Goal: Navigation & Orientation: Find specific page/section

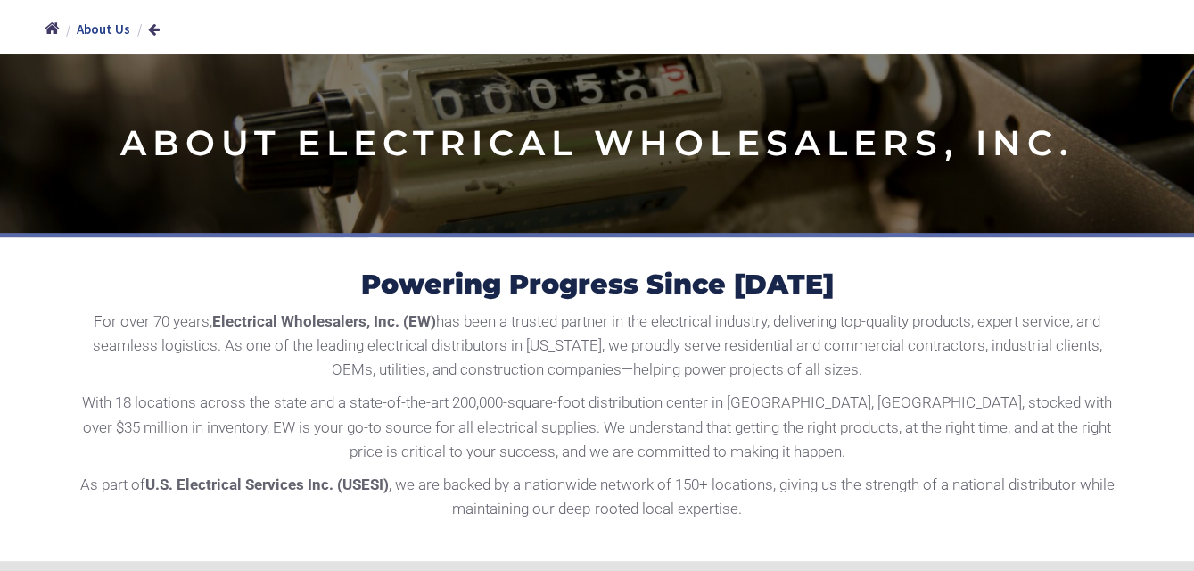
scroll to position [357, 0]
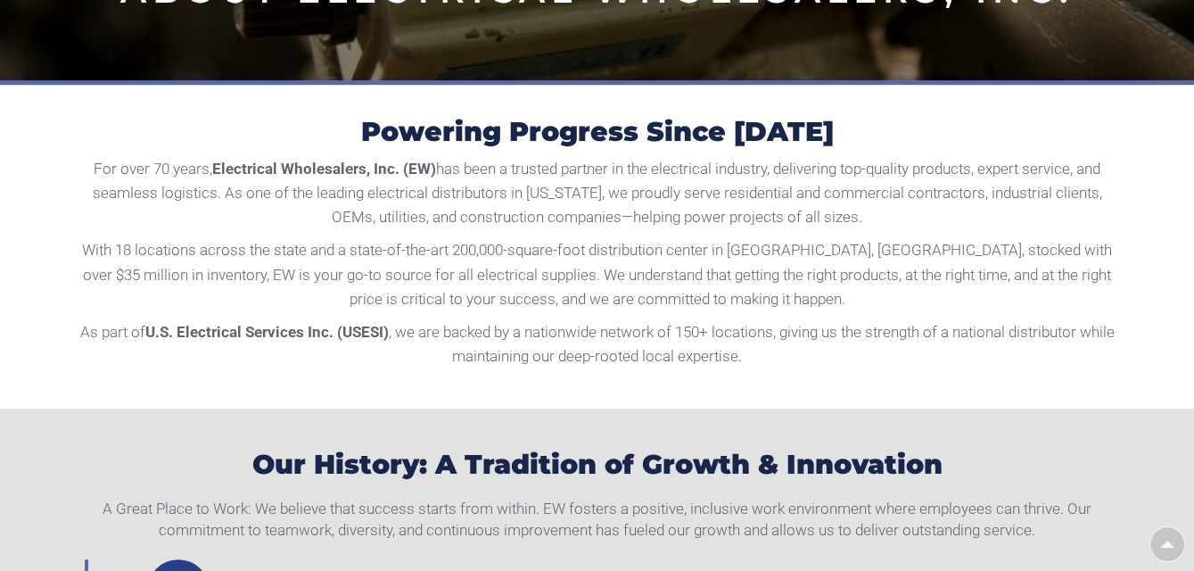
type input "Pinecrest View Ct, [GEOGRAPHIC_DATA], [GEOGRAPHIC_DATA] 20171, [GEOGRAPHIC_DATA]"
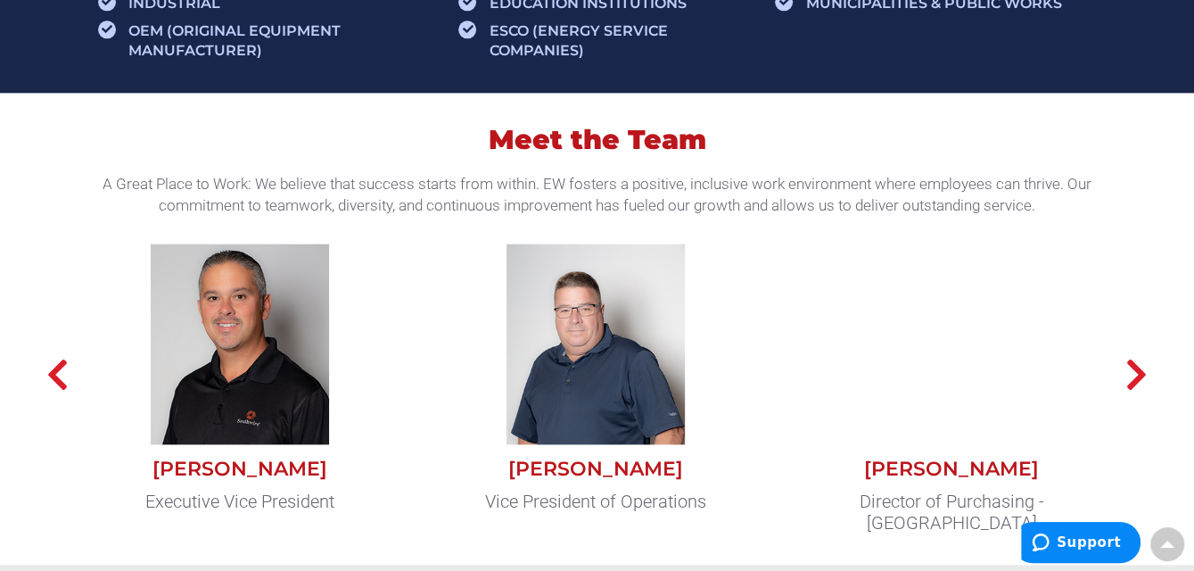
scroll to position [1605, 0]
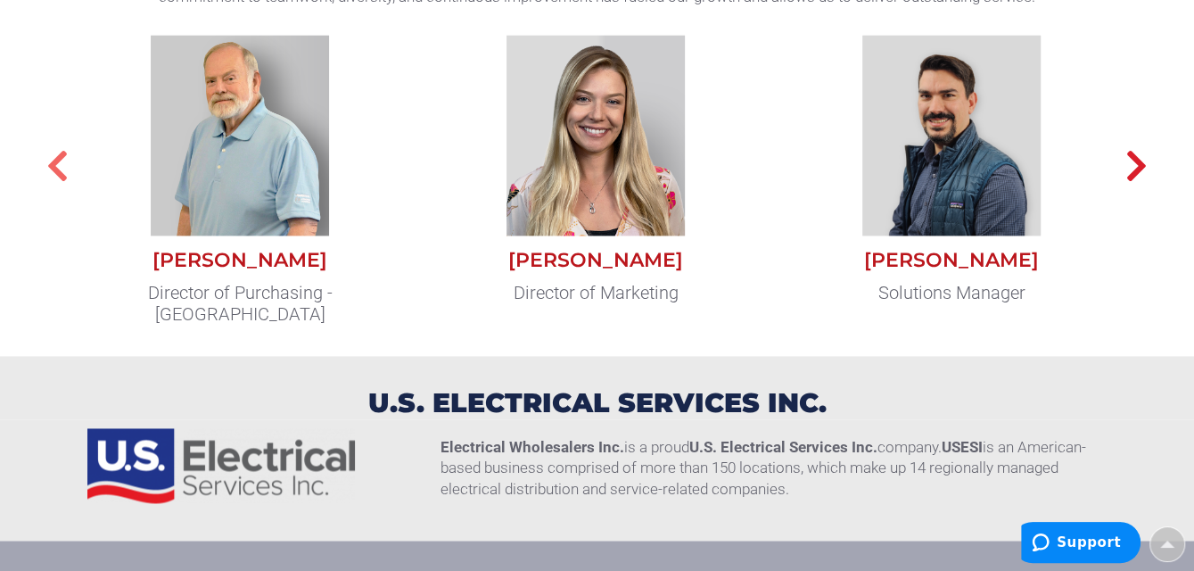
click at [61, 169] on icon "button" at bounding box center [57, 166] width 22 height 36
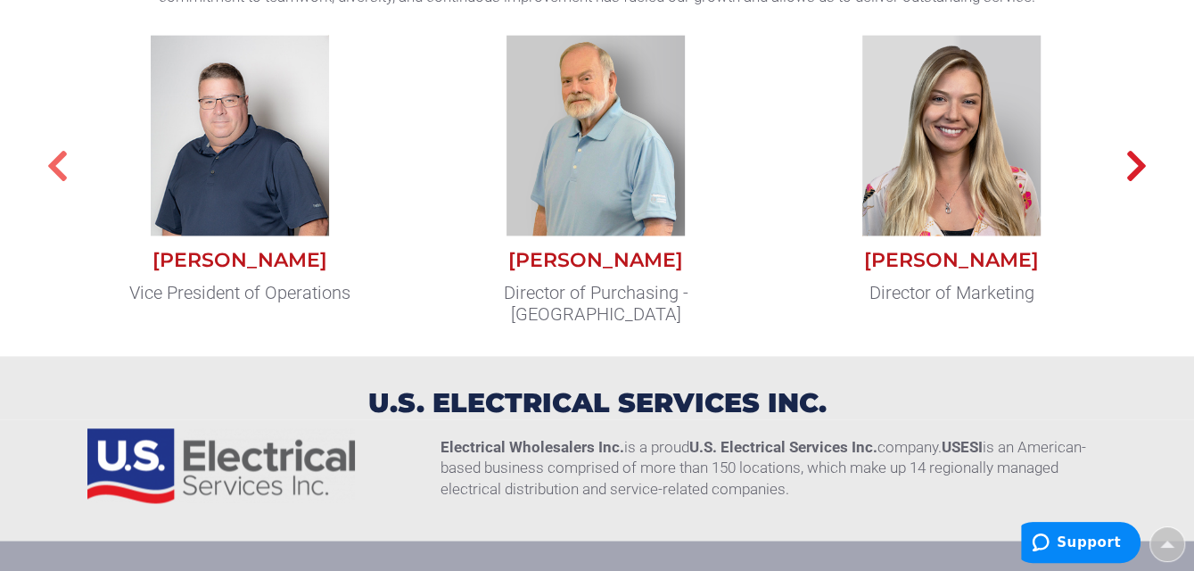
click at [62, 169] on icon "button" at bounding box center [57, 166] width 22 height 36
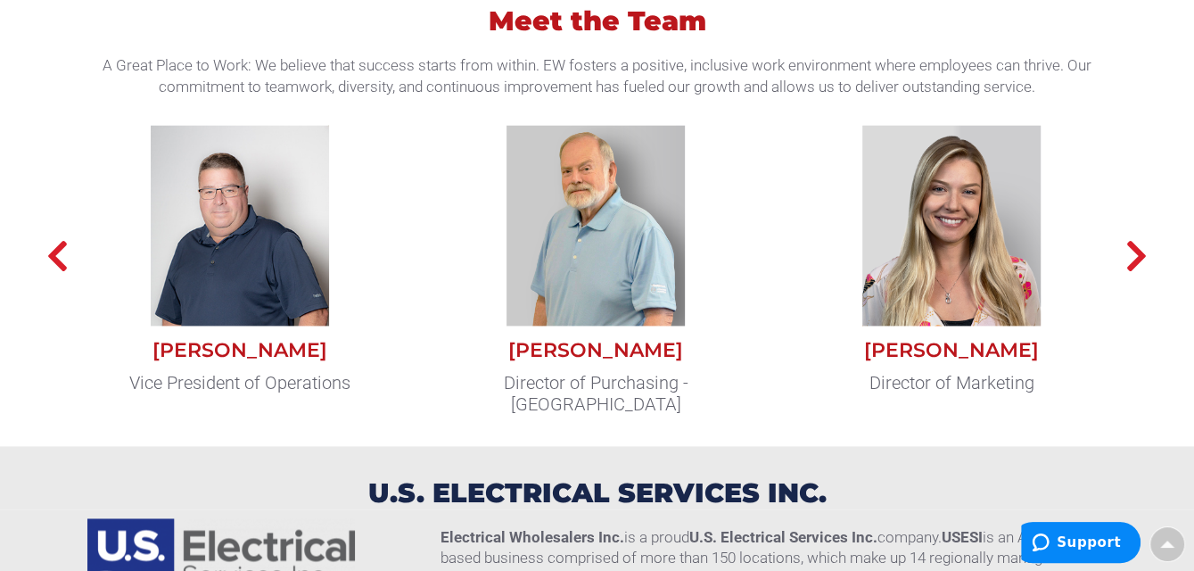
scroll to position [1516, 0]
click at [1131, 252] on icon "button" at bounding box center [1136, 255] width 22 height 36
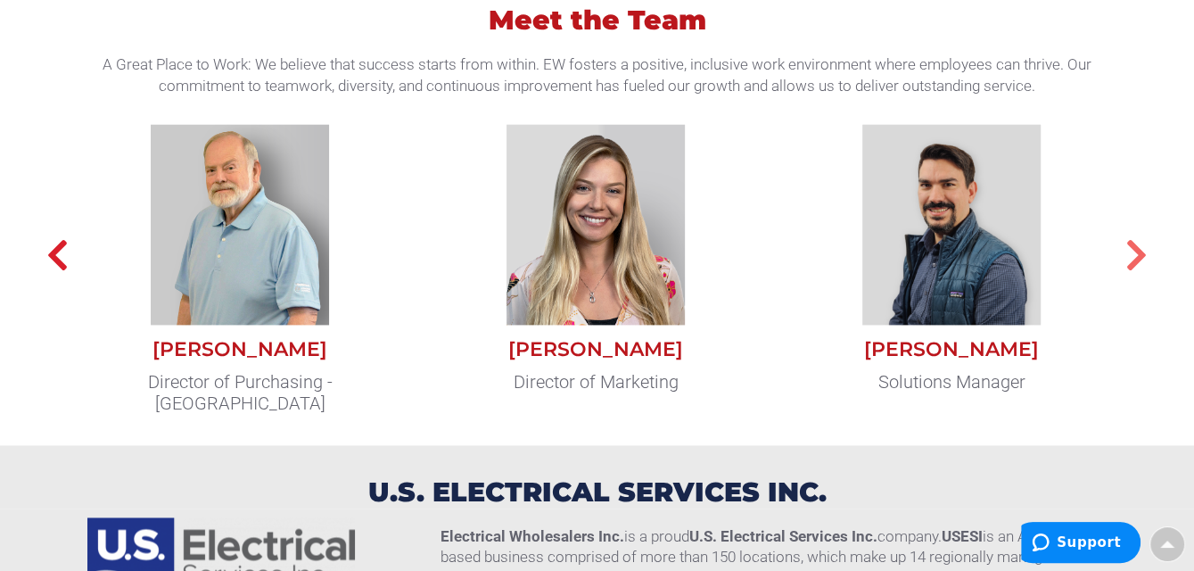
click at [1132, 253] on icon "button" at bounding box center [1136, 255] width 22 height 36
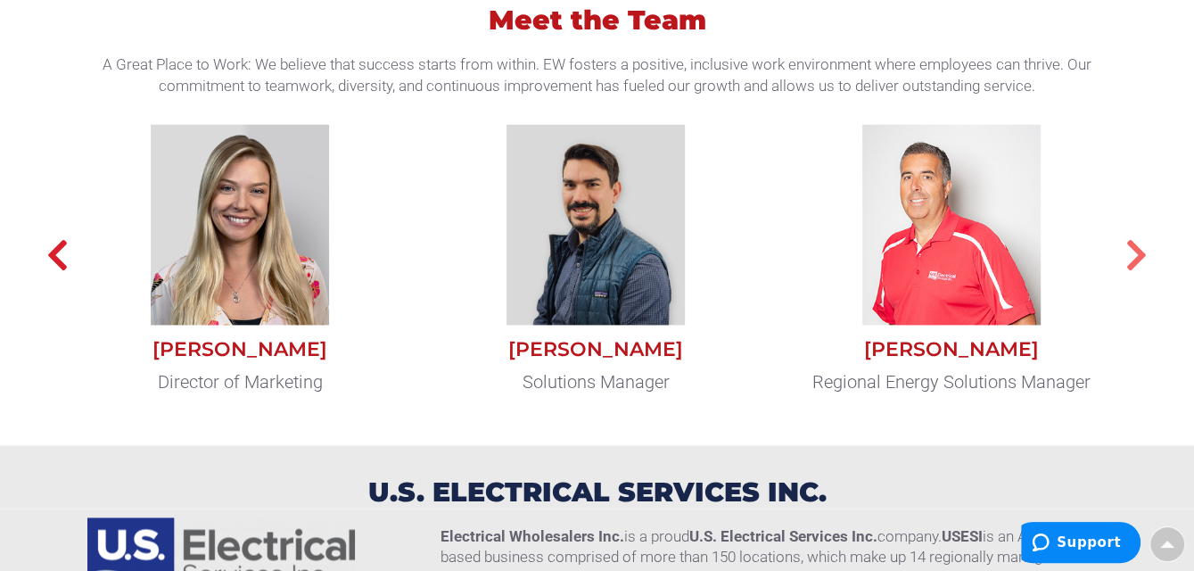
click at [1132, 253] on icon "button" at bounding box center [1136, 255] width 22 height 36
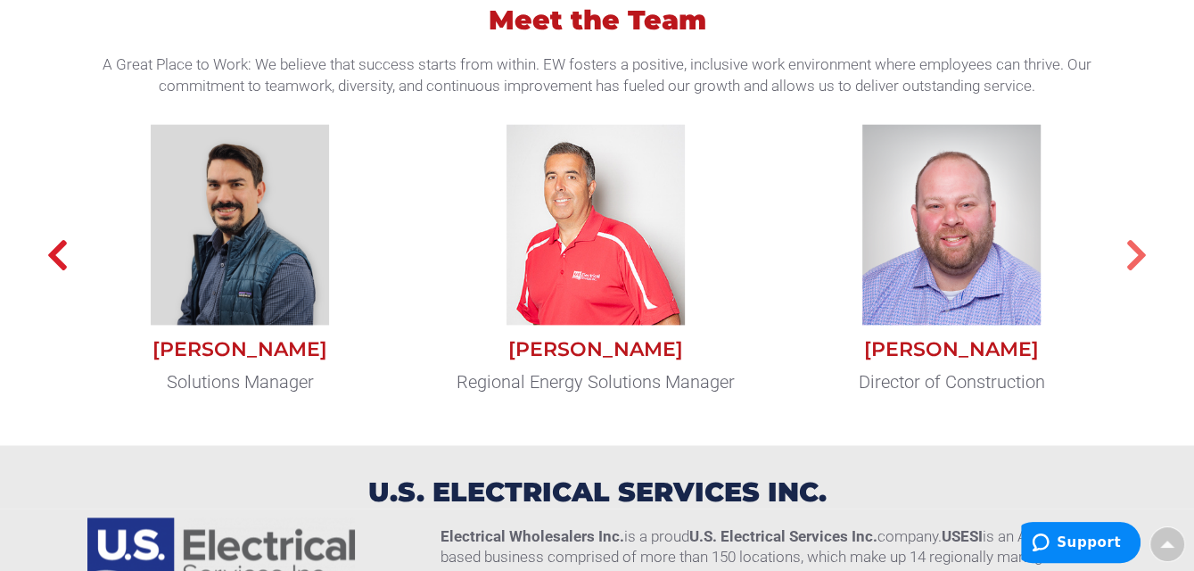
click at [1130, 253] on icon "button" at bounding box center [1136, 255] width 22 height 36
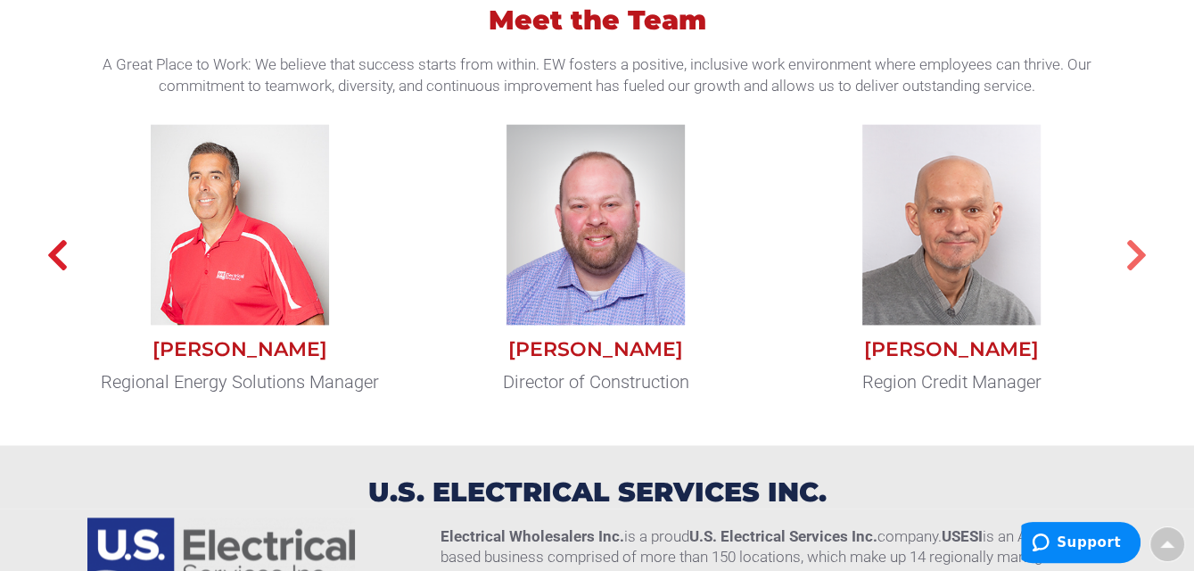
click at [1130, 253] on icon "button" at bounding box center [1136, 255] width 22 height 36
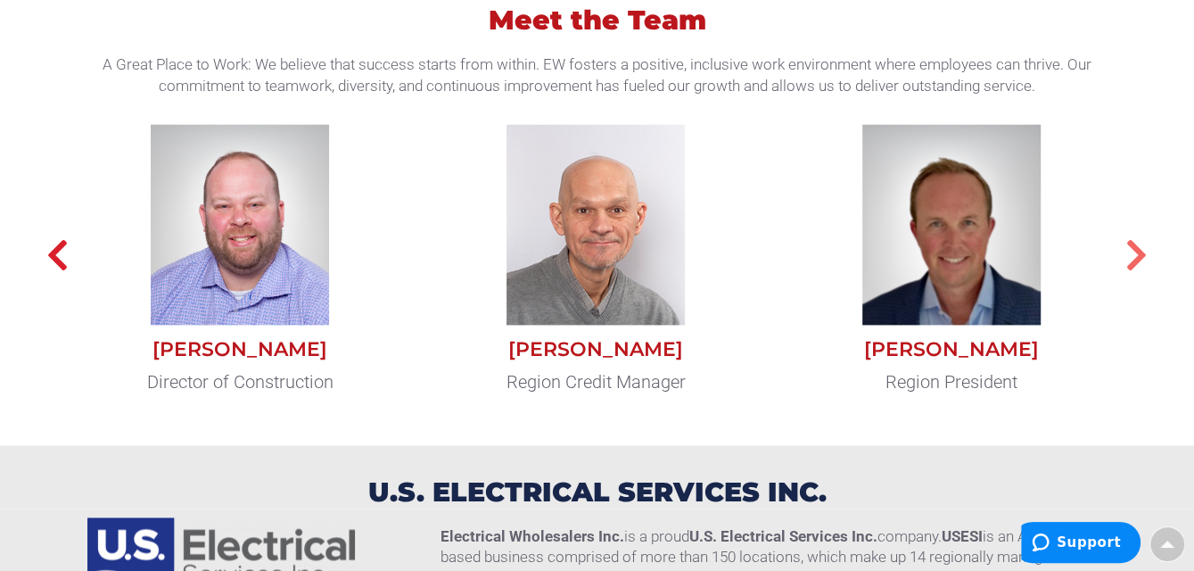
click at [1130, 253] on icon "button" at bounding box center [1136, 255] width 22 height 36
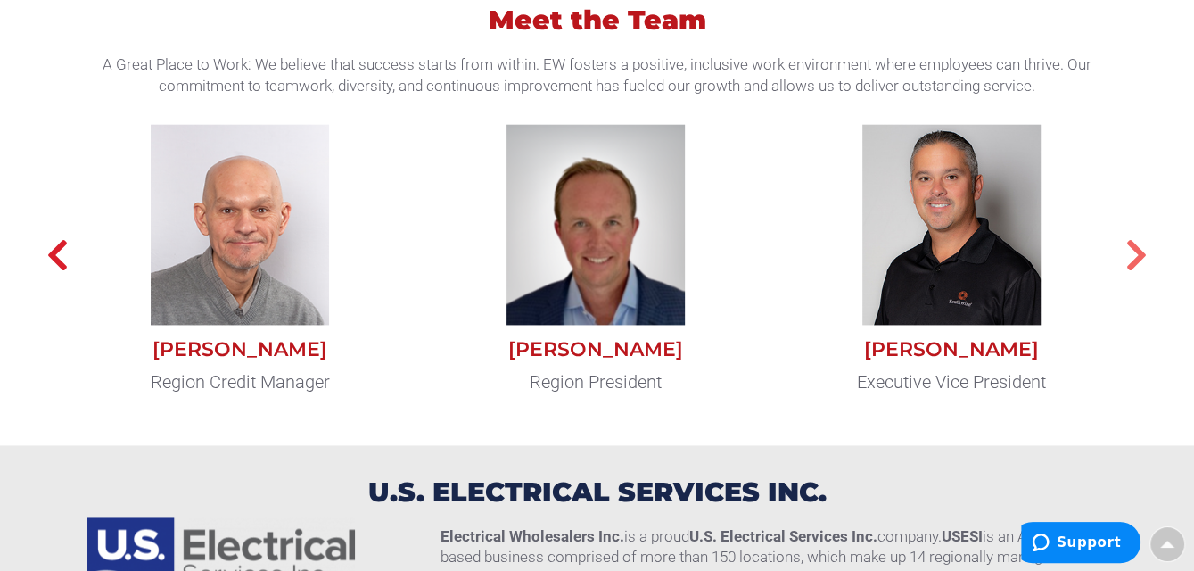
click at [1130, 253] on icon "button" at bounding box center [1136, 255] width 22 height 36
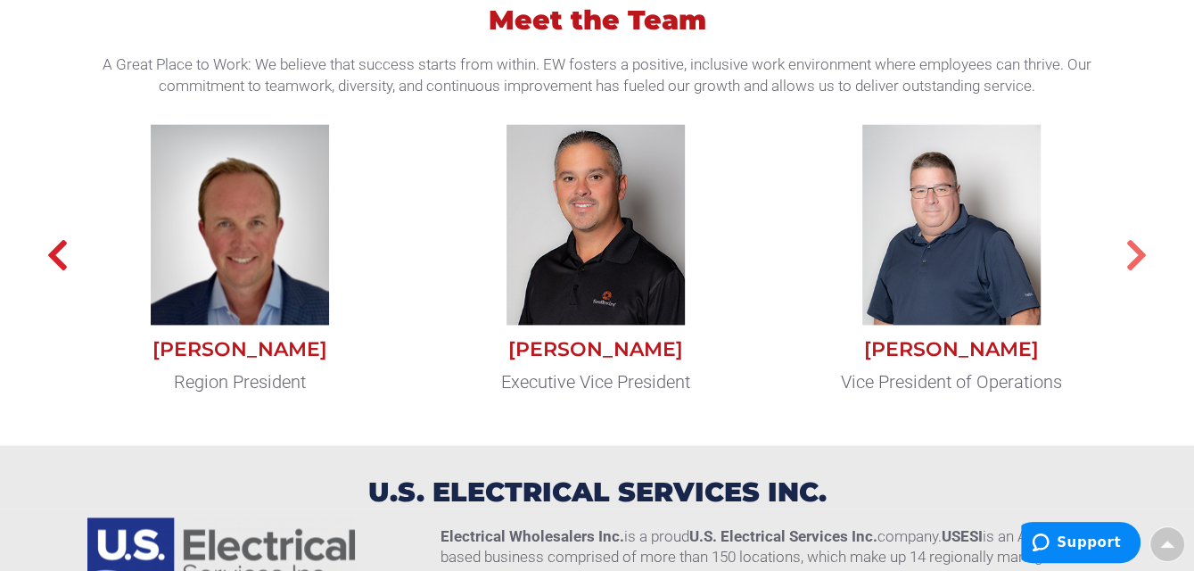
click at [1130, 253] on icon "button" at bounding box center [1136, 255] width 22 height 36
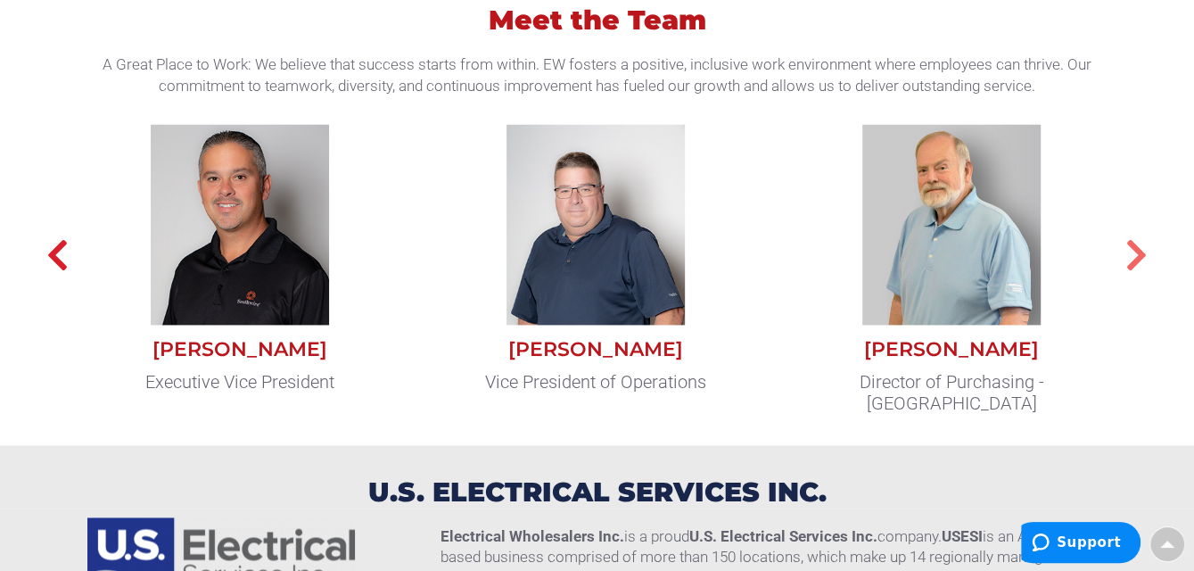
click at [1130, 253] on icon "button" at bounding box center [1136, 255] width 22 height 36
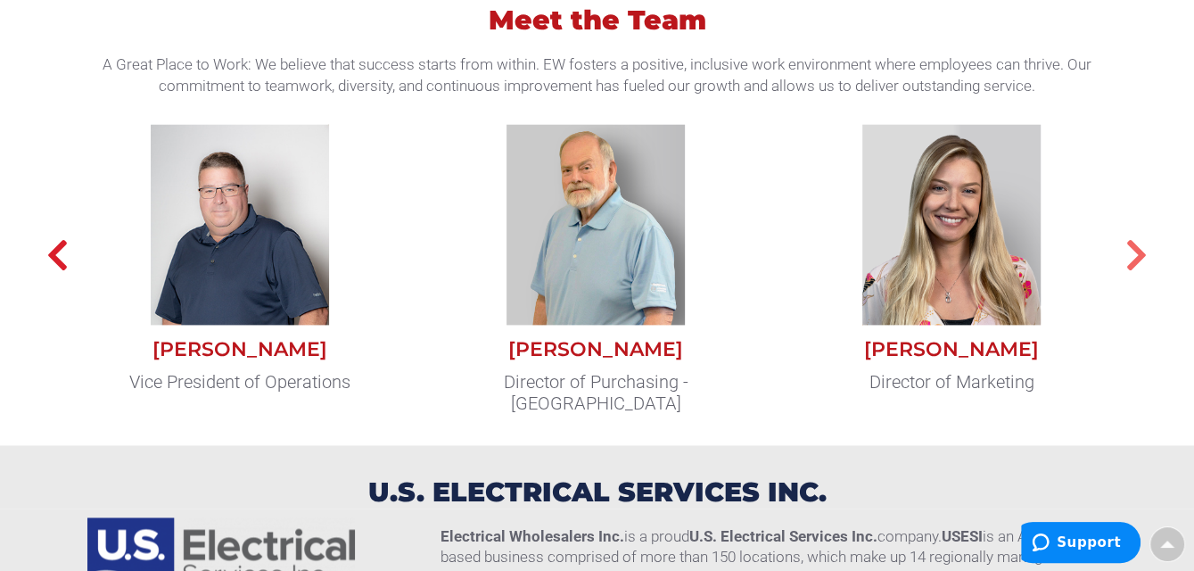
click at [1130, 253] on icon "button" at bounding box center [1136, 255] width 22 height 36
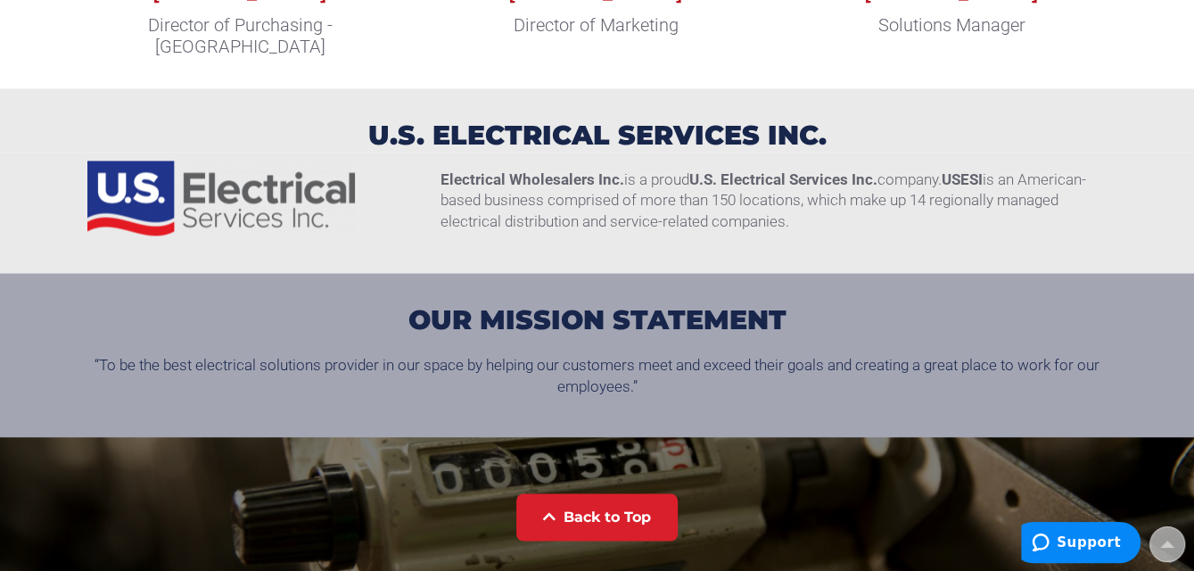
scroll to position [2229, 0]
